Goal: Task Accomplishment & Management: Use online tool/utility

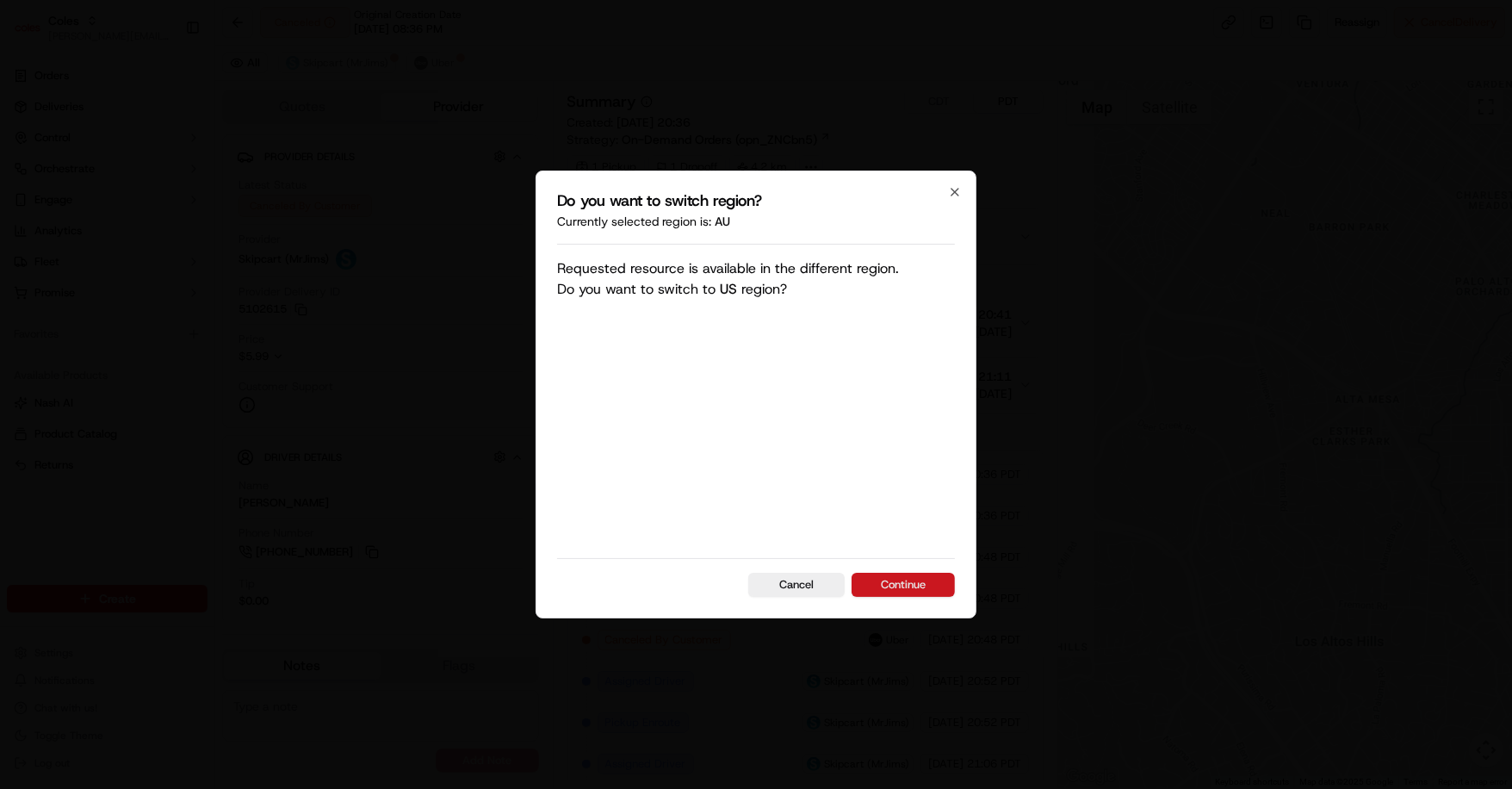
click at [894, 585] on button "Continue" at bounding box center [904, 584] width 103 height 24
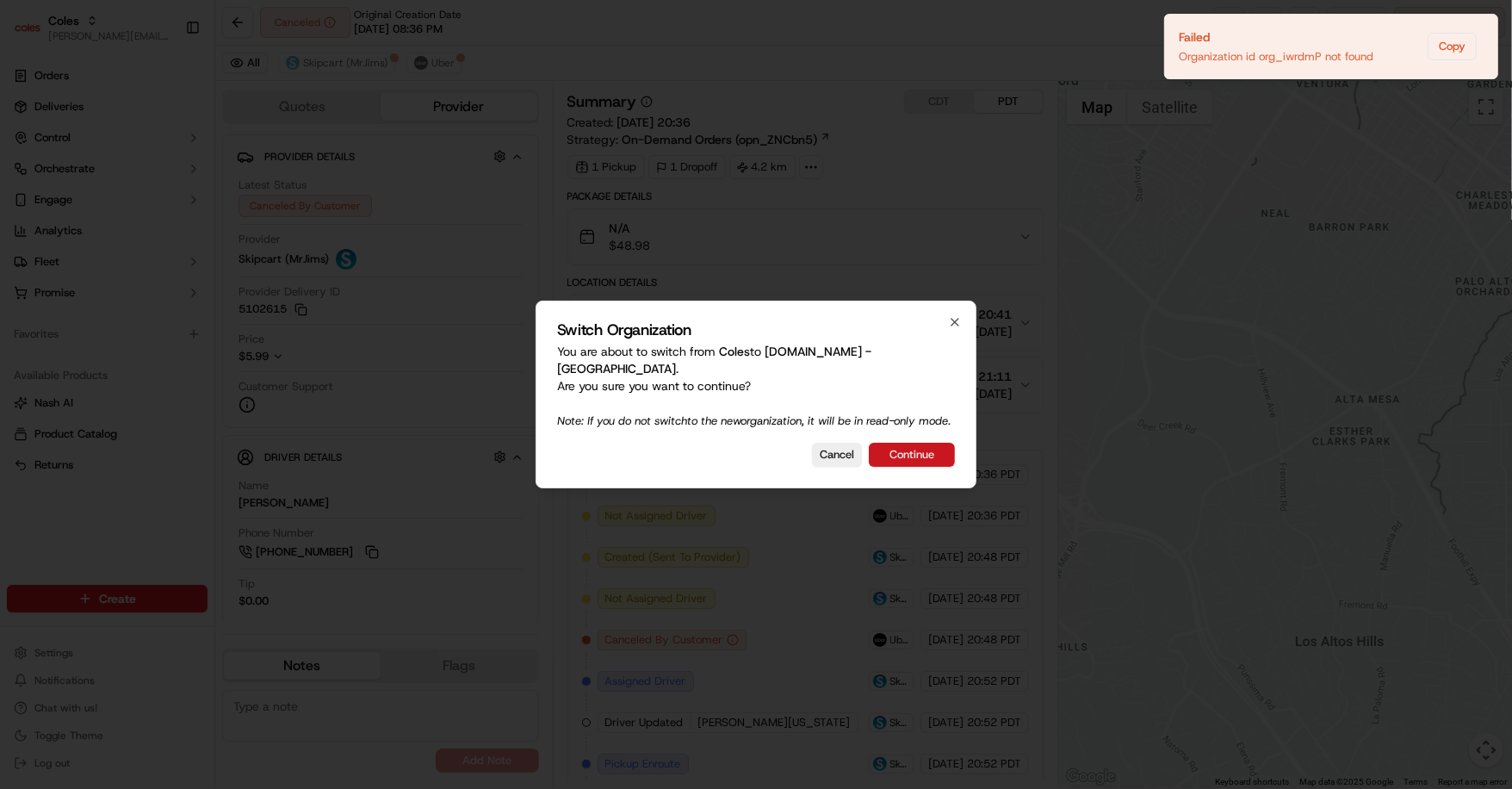
click at [906, 458] on button "Continue" at bounding box center [911, 455] width 86 height 24
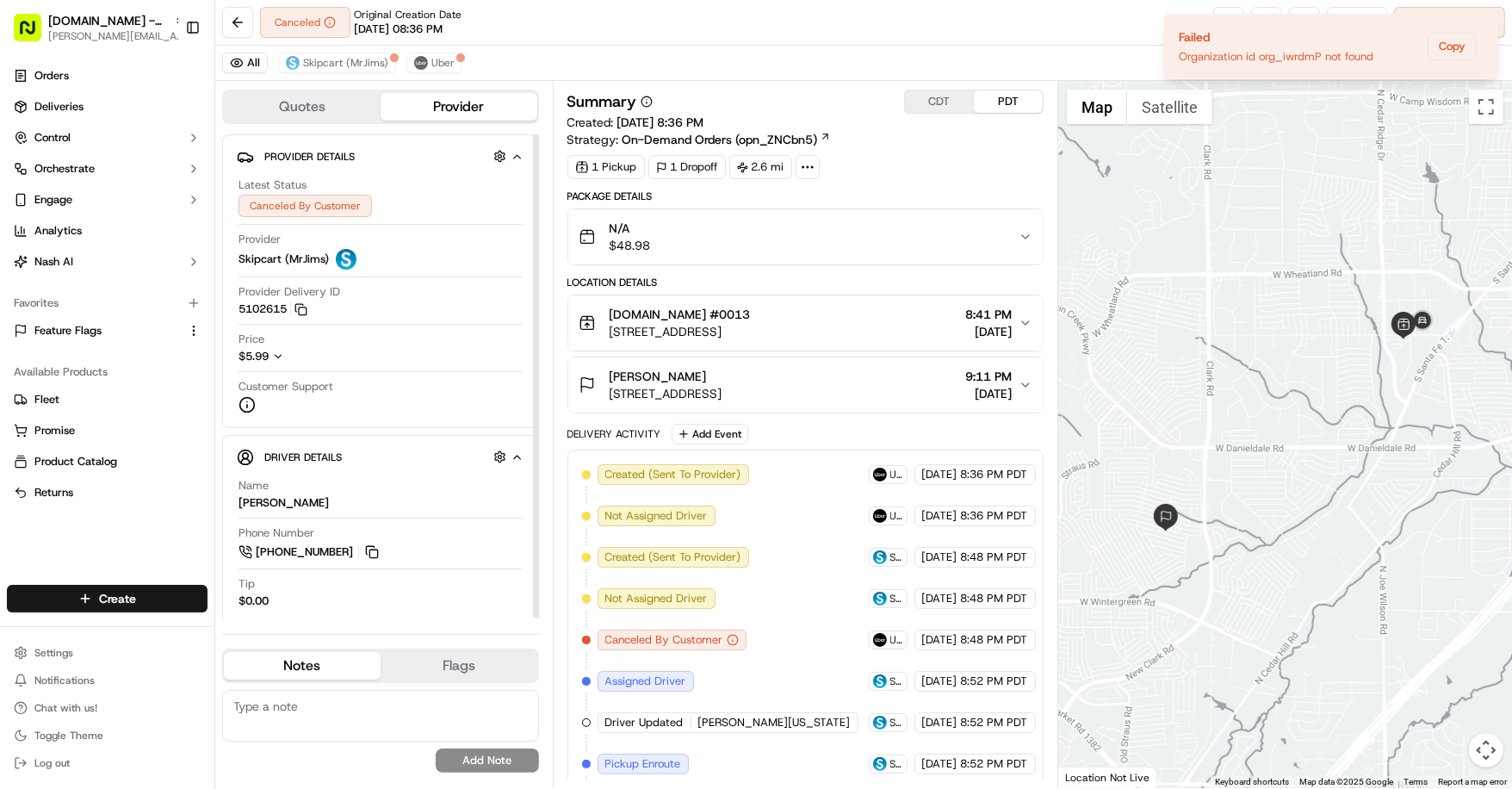
scroll to position [203, 0]
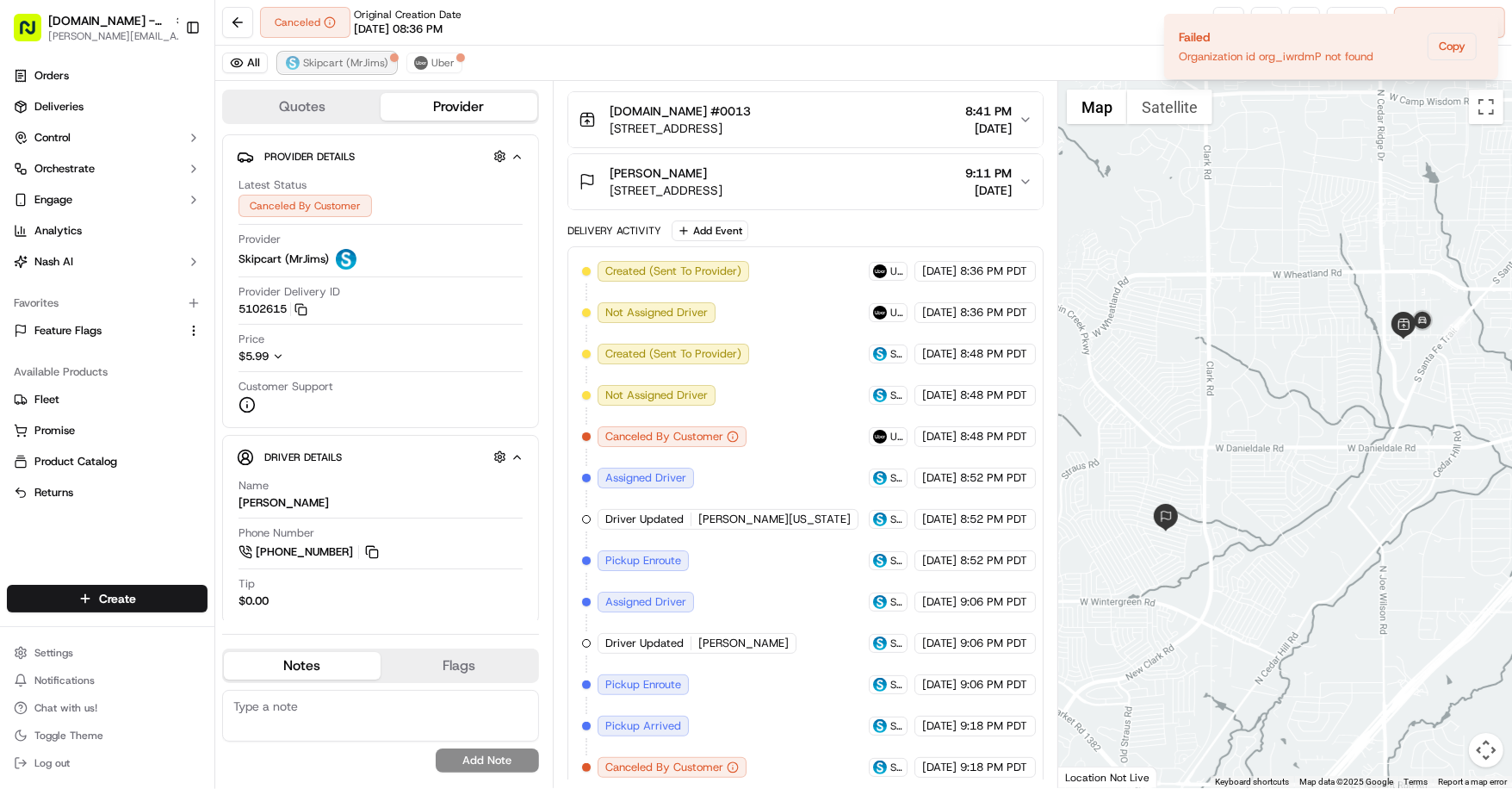
click at [346, 68] on span "Skipcart (MrJims)" at bounding box center [345, 63] width 85 height 14
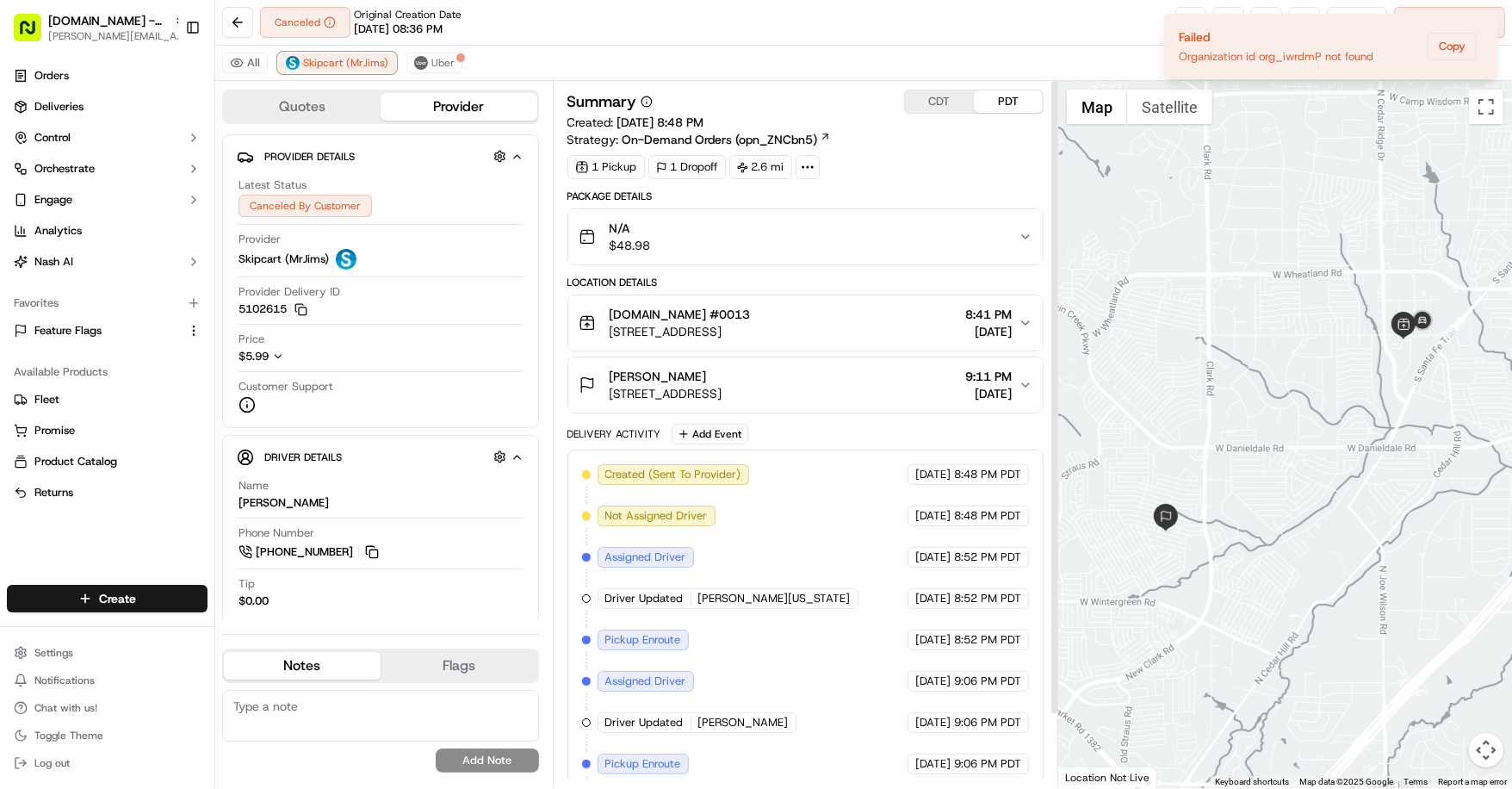
scroll to position [82, 0]
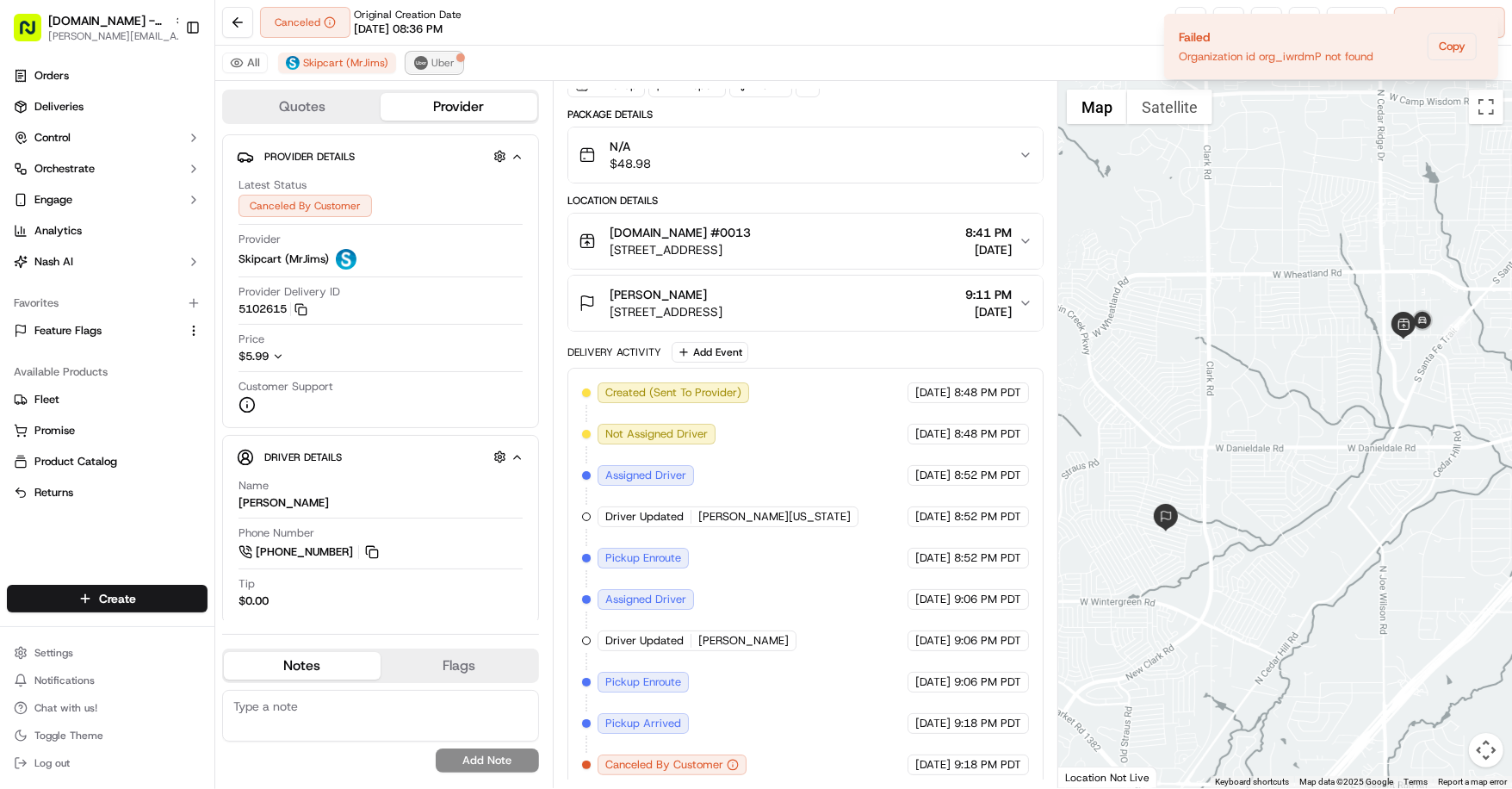
click at [438, 62] on span "Uber" at bounding box center [442, 63] width 23 height 14
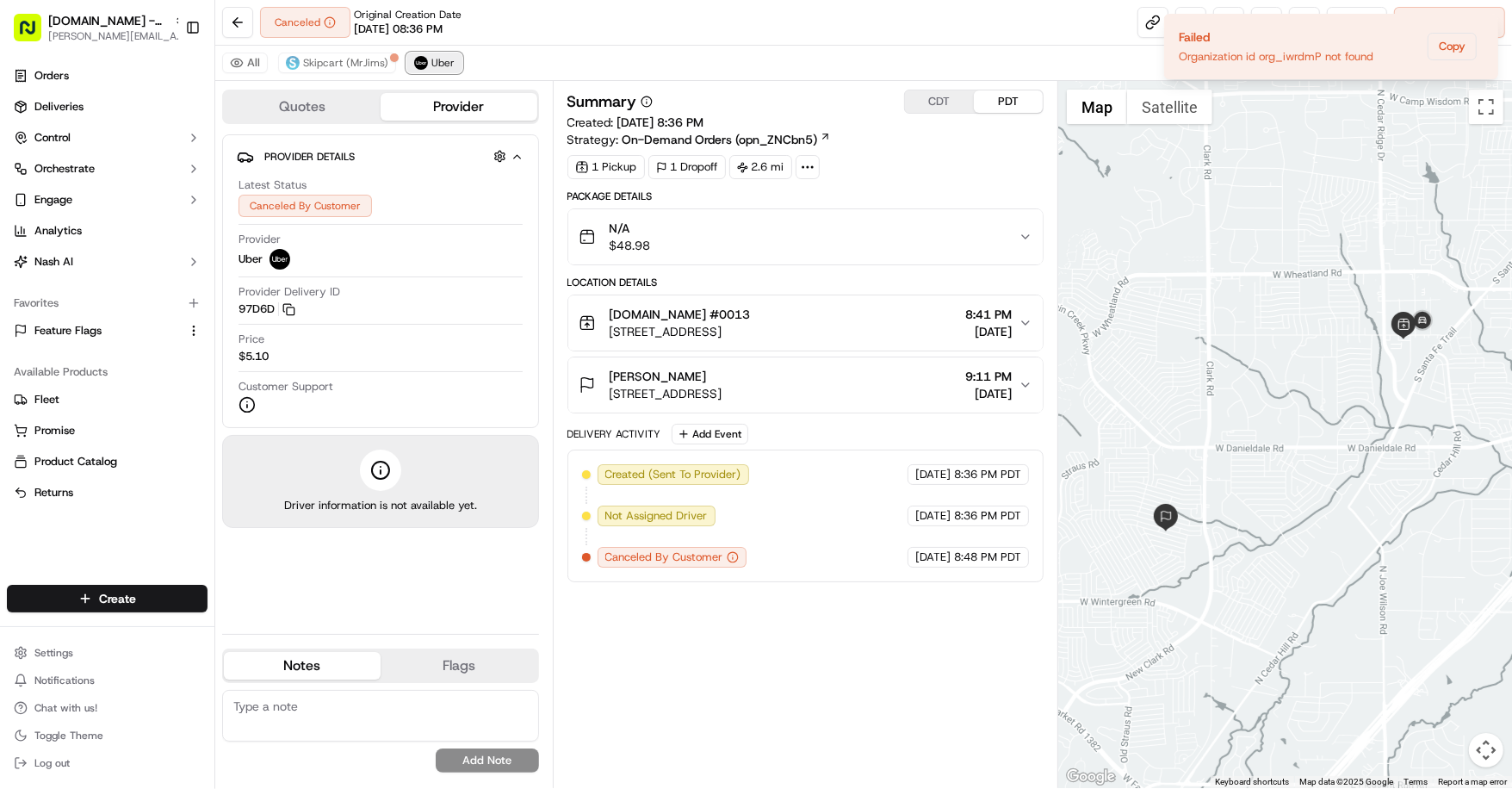
scroll to position [0, 0]
click at [346, 63] on span "Skipcart (MrJims)" at bounding box center [345, 63] width 85 height 14
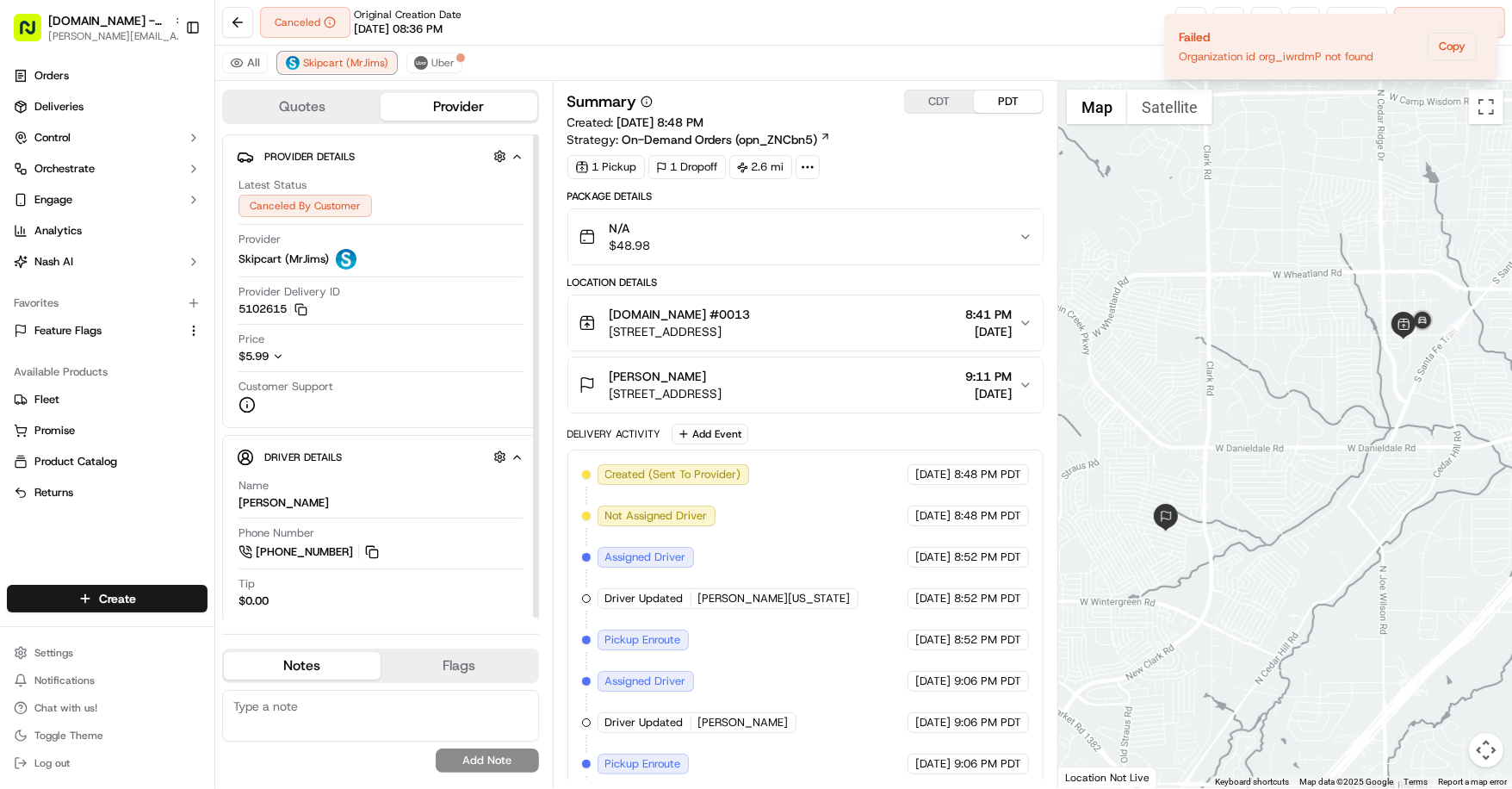
scroll to position [82, 0]
